Goal: Information Seeking & Learning: Learn about a topic

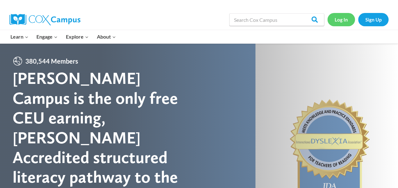
click at [336, 21] on link "Log In" at bounding box center [341, 19] width 28 height 13
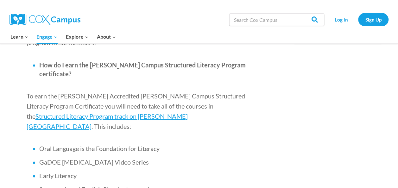
scroll to position [380, 0]
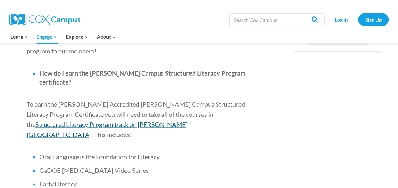
click at [169, 120] on span "Structured Literacy Program track on [PERSON_NAME][GEOGRAPHIC_DATA]" at bounding box center [107, 129] width 161 height 18
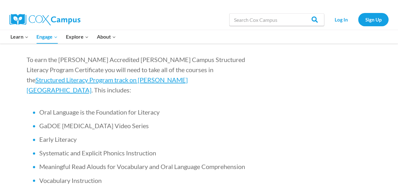
scroll to position [411, 0]
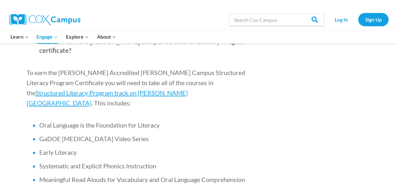
drag, startPoint x: 277, startPoint y: 63, endPoint x: 254, endPoint y: 84, distance: 31.1
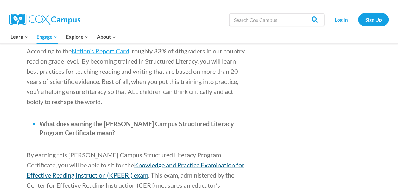
scroll to position [727, 0]
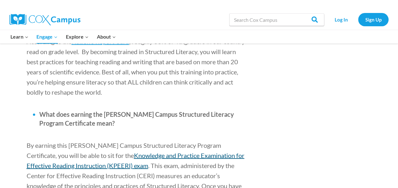
click at [166, 151] on span "Knowledge and Practice Examination for Effective Reading Instruction (KPEERI) e…" at bounding box center [136, 160] width 218 height 18
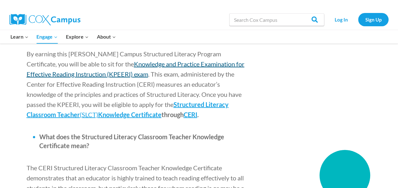
scroll to position [791, 0]
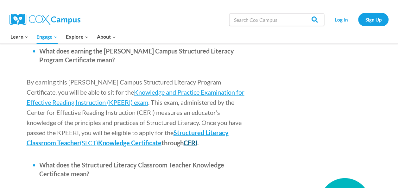
click at [183, 139] on span "CERI" at bounding box center [190, 143] width 14 height 8
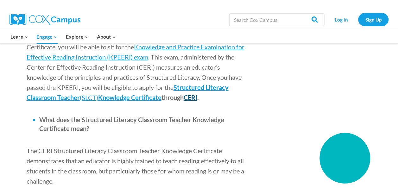
scroll to position [822, 0]
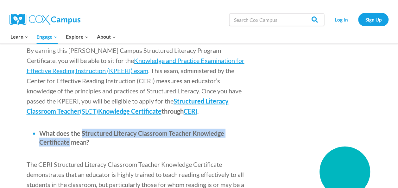
drag, startPoint x: 82, startPoint y: 93, endPoint x: 69, endPoint y: 101, distance: 15.5
click at [69, 129] on span "What does the Structured Literacy Classroom Teacher Knowledge Certificate mean?" at bounding box center [131, 137] width 185 height 16
drag, startPoint x: 69, startPoint y: 101, endPoint x: 59, endPoint y: 102, distance: 10.8
copy span "Structured Literacy Classroom Teacher Knowledge Certificate"
